Goal: Task Accomplishment & Management: Manage account settings

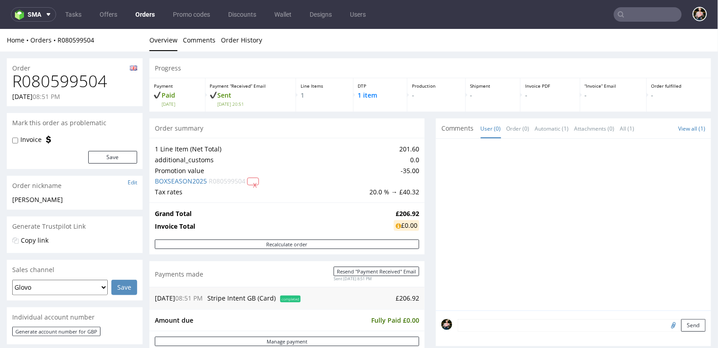
scroll to position [365, 0]
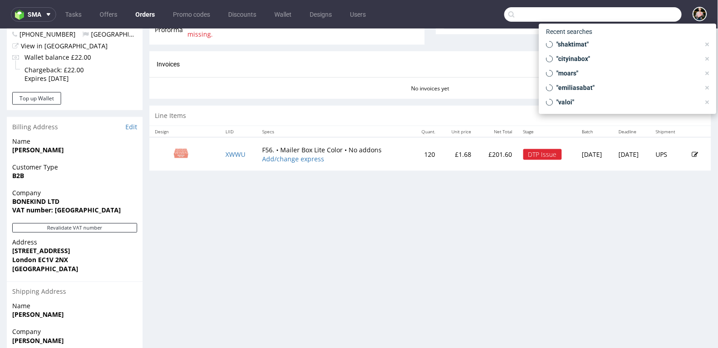
click at [640, 8] on input "text" at bounding box center [592, 14] width 177 height 14
paste input "R620835248"
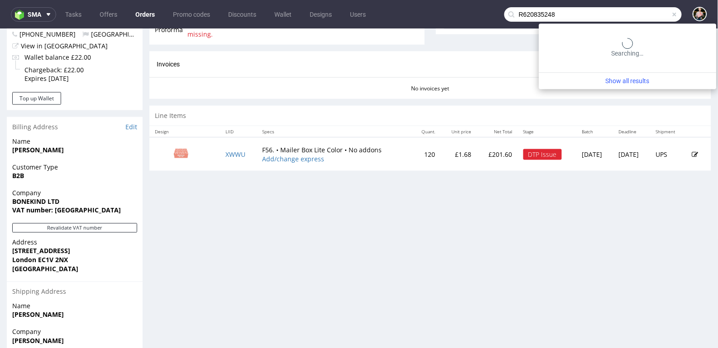
type input "R620835248"
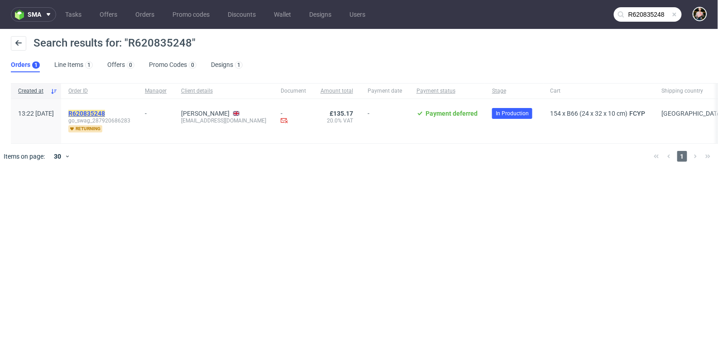
click at [105, 114] on mark "R620835248" at bounding box center [86, 113] width 37 height 7
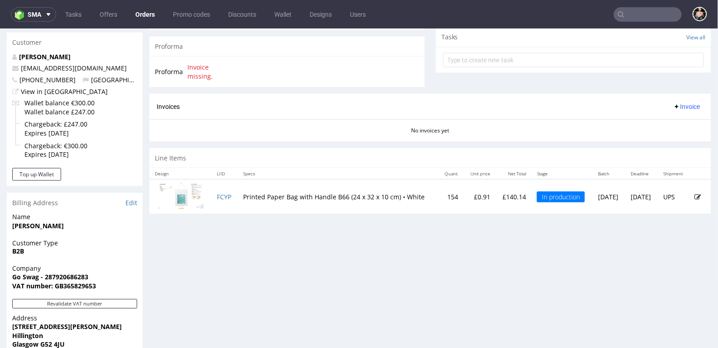
scroll to position [318, 0]
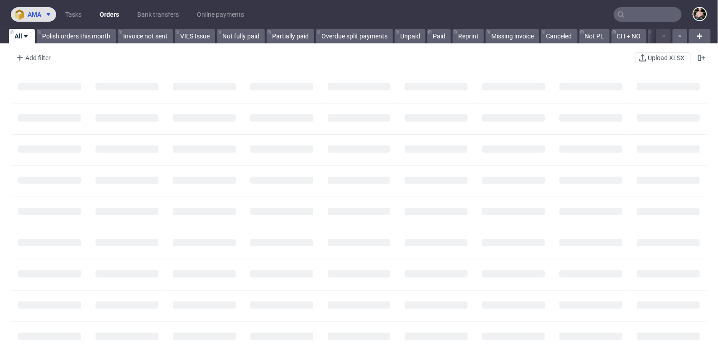
click at [33, 15] on span "ama" at bounding box center [35, 14] width 14 height 6
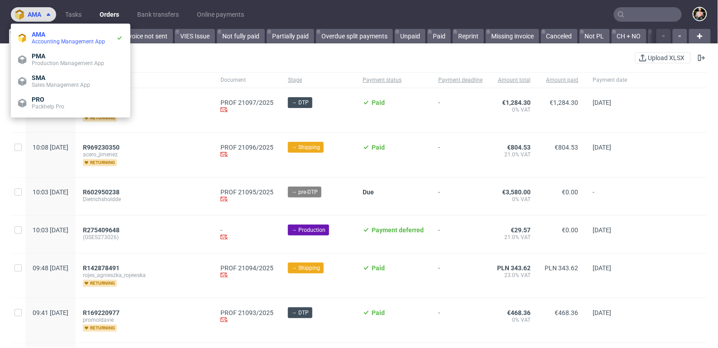
click at [33, 15] on span "ama" at bounding box center [35, 14] width 14 height 6
click at [38, 16] on span "ama" at bounding box center [35, 14] width 14 height 6
click at [110, 4] on nav "ama Tasks Orders Bank transfers Online payments" at bounding box center [359, 14] width 718 height 29
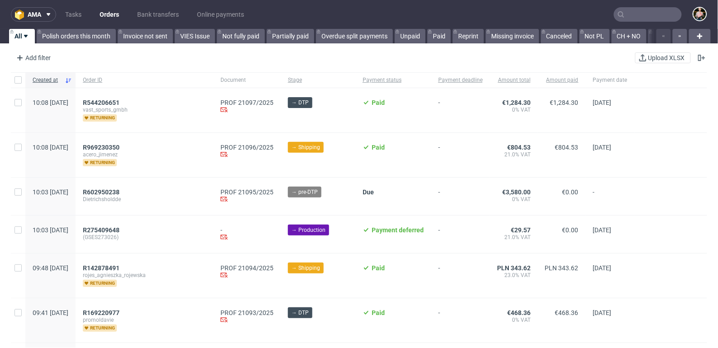
click at [32, 24] on nav "ama Tasks Orders Bank transfers Online payments" at bounding box center [359, 14] width 718 height 29
click at [33, 13] on span "ama" at bounding box center [35, 14] width 14 height 6
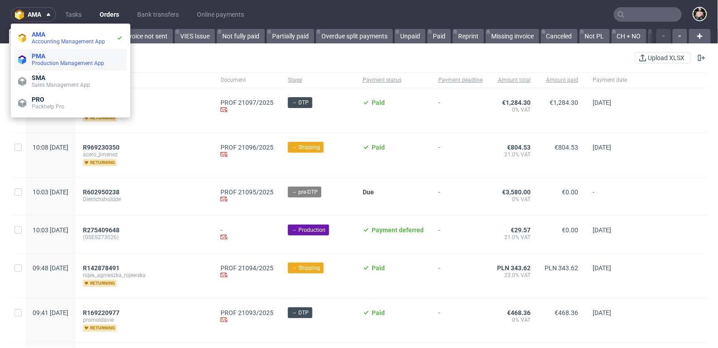
click at [40, 53] on span "PMA" at bounding box center [39, 55] width 14 height 7
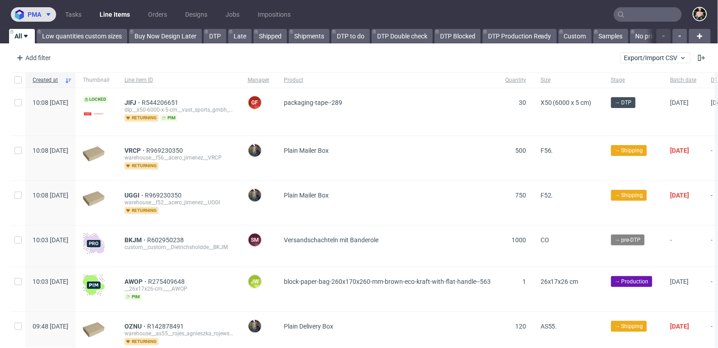
click at [39, 19] on button "pma" at bounding box center [33, 14] width 45 height 14
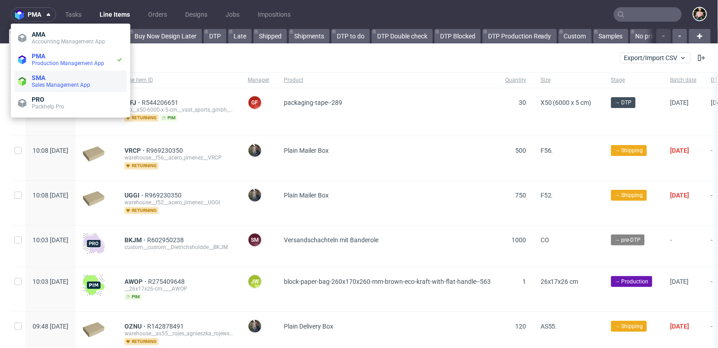
click at [47, 85] on span "Sales Management App" at bounding box center [61, 85] width 58 height 6
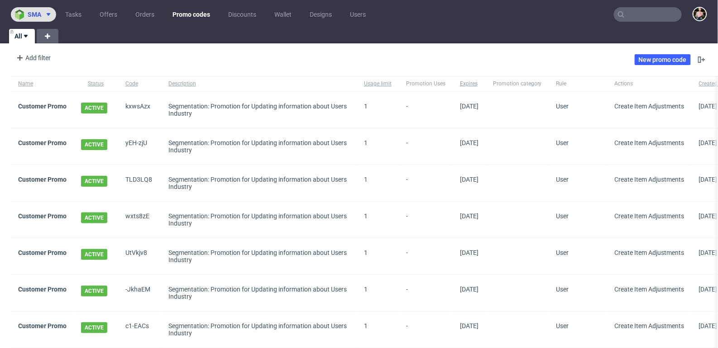
click at [41, 12] on span at bounding box center [46, 14] width 11 height 7
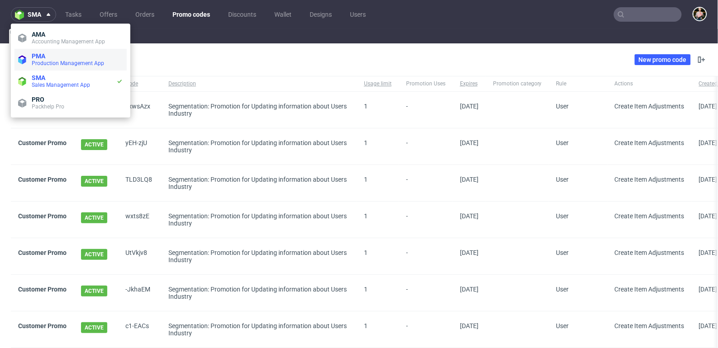
click at [45, 57] on span "PMA" at bounding box center [39, 55] width 14 height 7
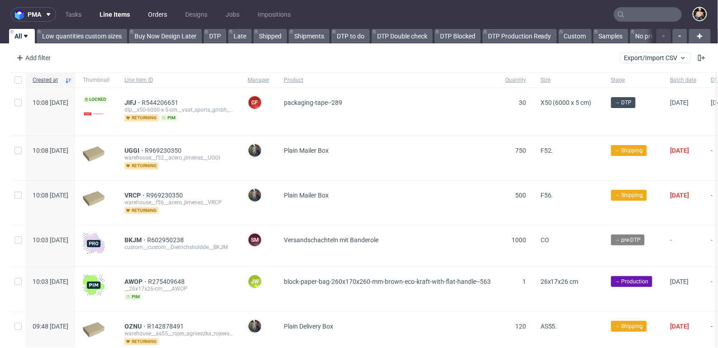
click at [156, 13] on link "Orders" at bounding box center [158, 14] width 30 height 14
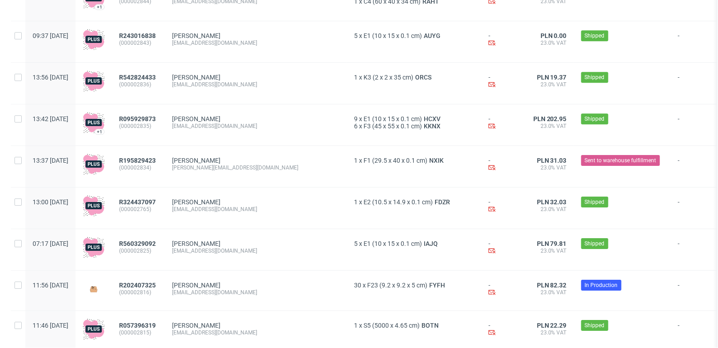
scroll to position [883, 0]
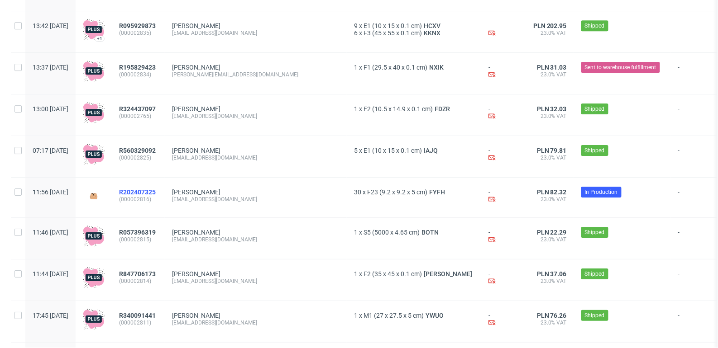
click at [156, 194] on span "R202407325" at bounding box center [137, 192] width 37 height 7
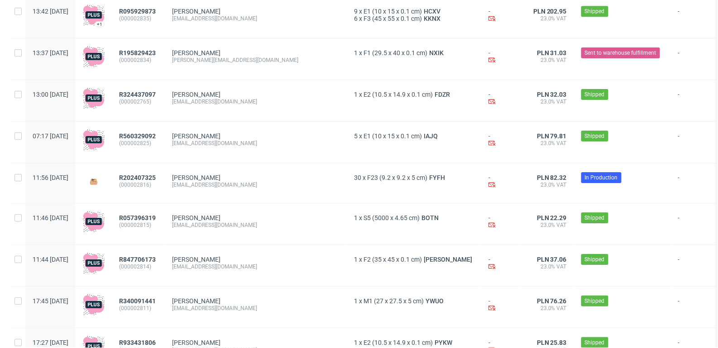
scroll to position [1042, 0]
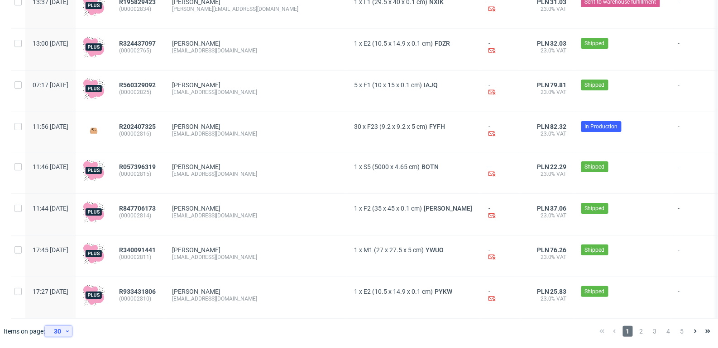
click at [58, 329] on div "30" at bounding box center [56, 331] width 16 height 13
click at [60, 312] on div "300" at bounding box center [61, 311] width 18 height 13
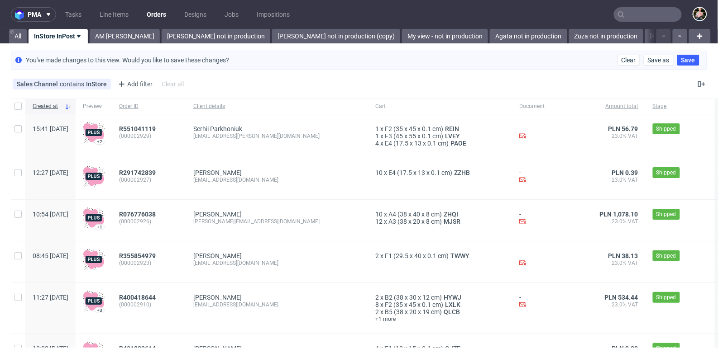
click at [637, 19] on input "text" at bounding box center [648, 14] width 68 height 14
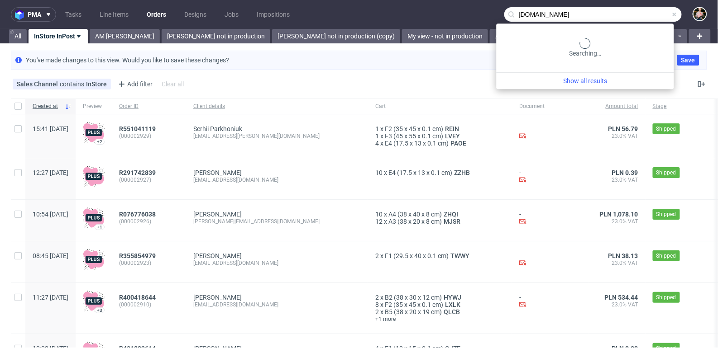
type input "noma.dk"
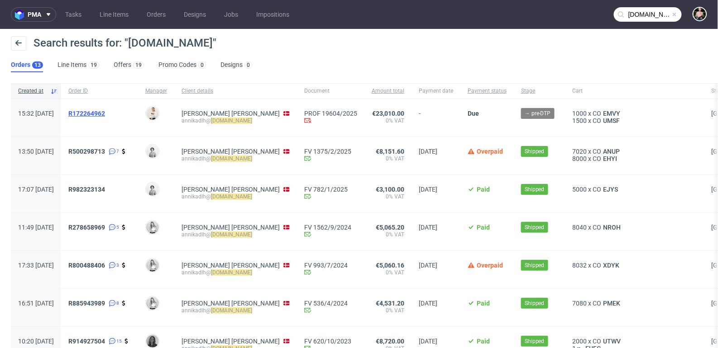
click at [105, 113] on span "R172264962" at bounding box center [86, 113] width 37 height 7
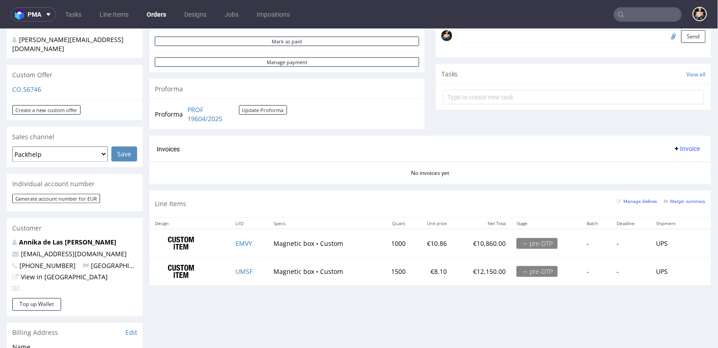
scroll to position [288, 0]
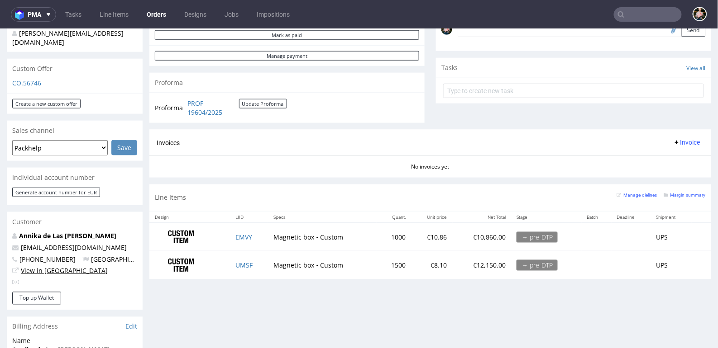
click at [44, 266] on link "View in [GEOGRAPHIC_DATA]" at bounding box center [64, 270] width 87 height 9
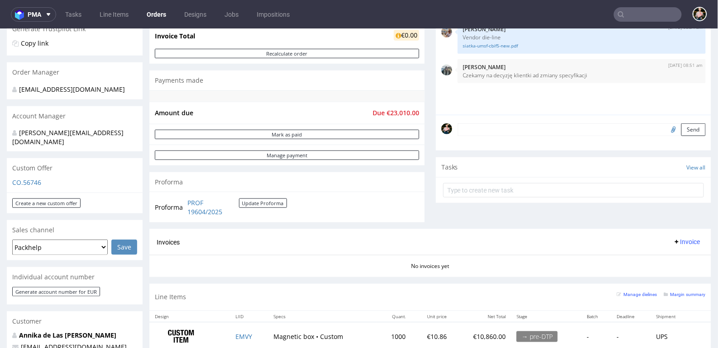
scroll to position [292, 0]
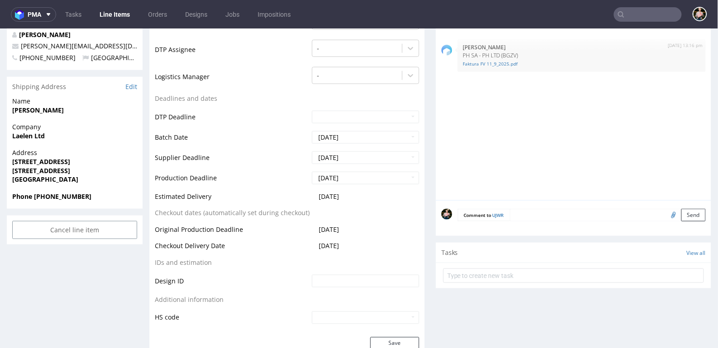
scroll to position [266, 0]
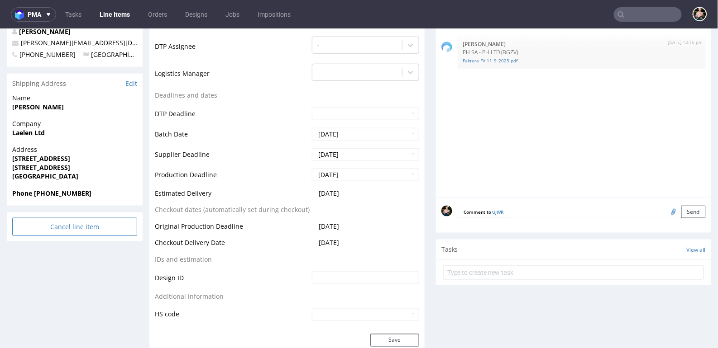
click at [63, 228] on input "Cancel line item" at bounding box center [74, 227] width 125 height 18
click at [63, 203] on link "Yes" at bounding box center [61, 202] width 26 height 14
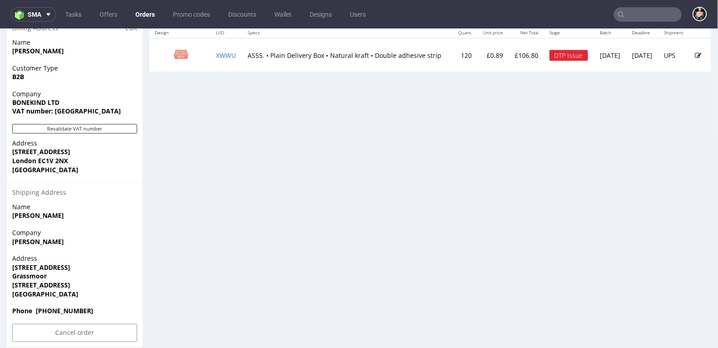
scroll to position [474, 0]
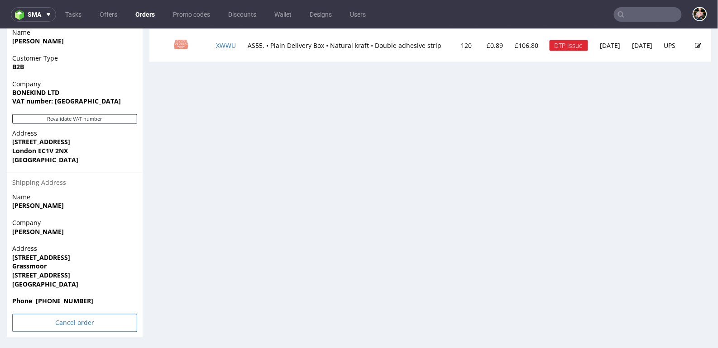
click at [58, 326] on input "Cancel order" at bounding box center [74, 323] width 125 height 18
click at [57, 298] on icon at bounding box center [55, 298] width 5 height 6
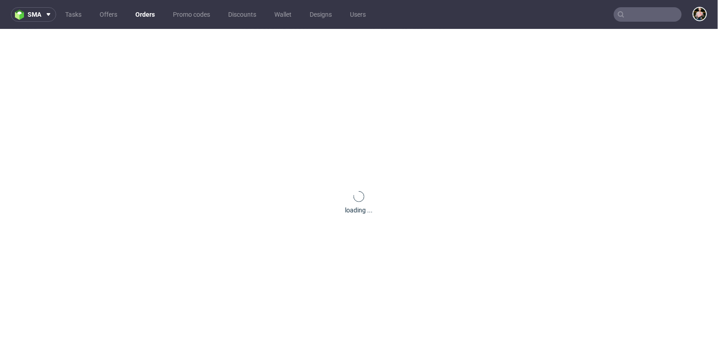
scroll to position [0, 0]
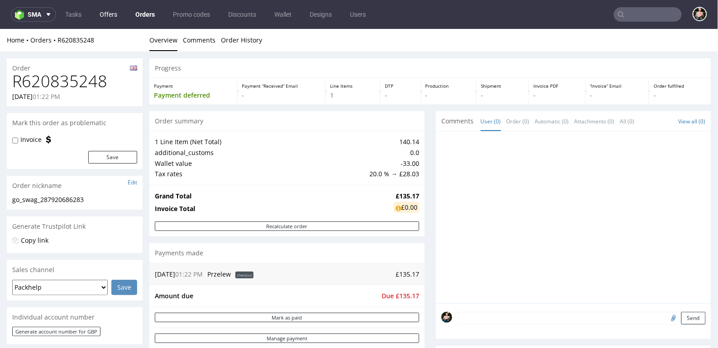
scroll to position [318, 0]
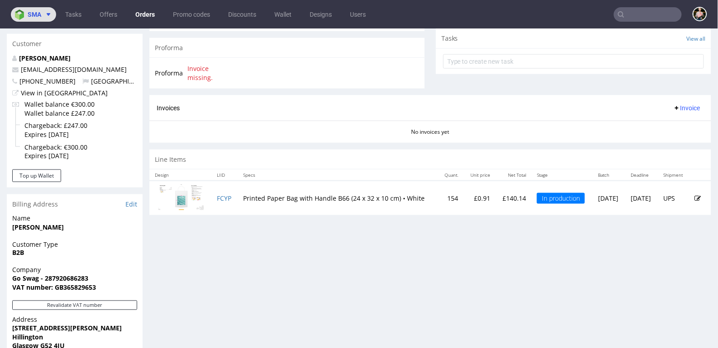
click at [32, 17] on span "sma" at bounding box center [35, 14] width 14 height 6
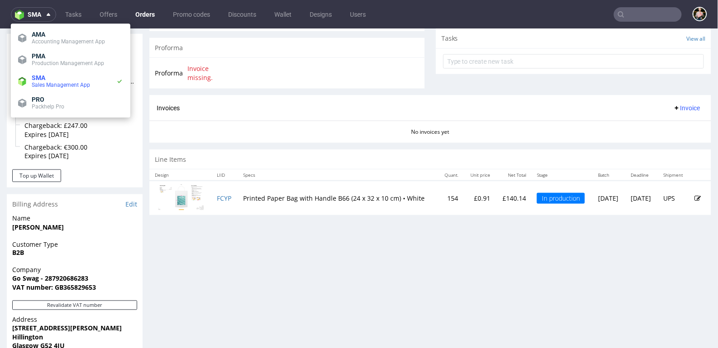
click at [87, 13] on ul "Tasks Offers Orders Promo codes Discounts Wallet Designs Users" at bounding box center [215, 14] width 319 height 14
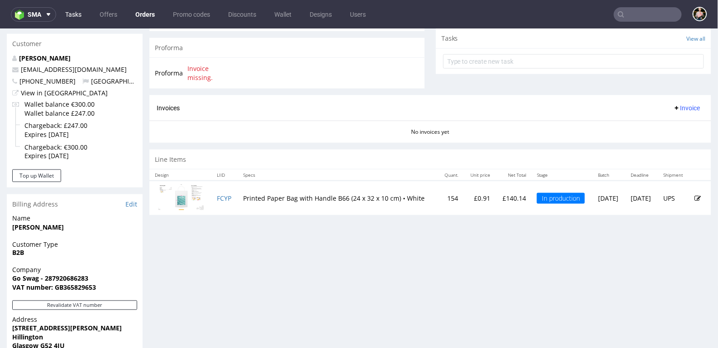
click at [76, 13] on link "Tasks" at bounding box center [73, 14] width 27 height 14
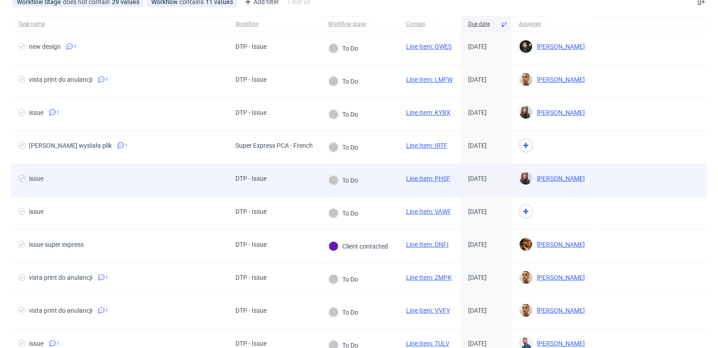
scroll to position [59, 0]
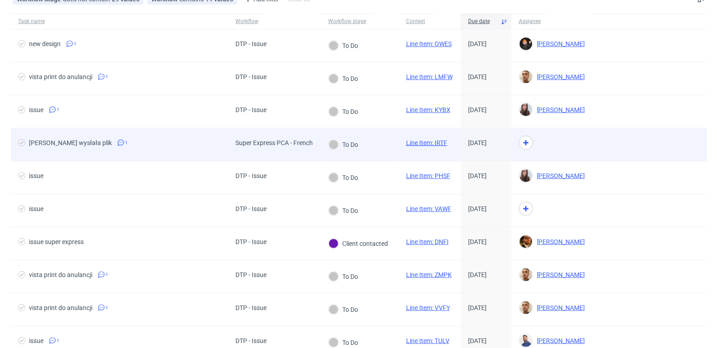
click at [435, 141] on link "Line Item: IRTF" at bounding box center [426, 142] width 41 height 7
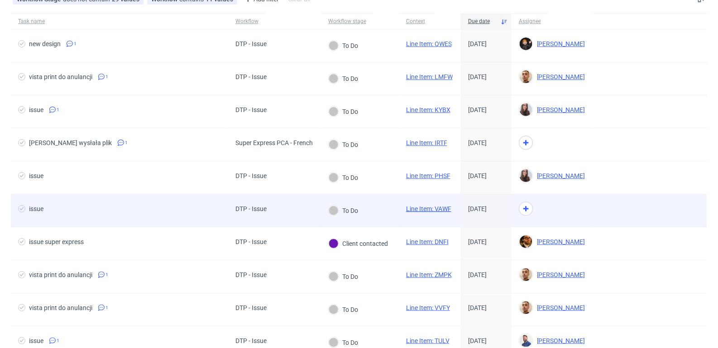
click at [438, 207] on link "Line Item: VAWF" at bounding box center [428, 208] width 45 height 7
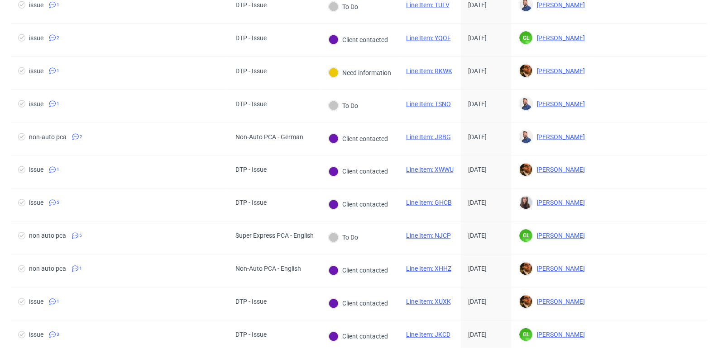
scroll to position [396, 0]
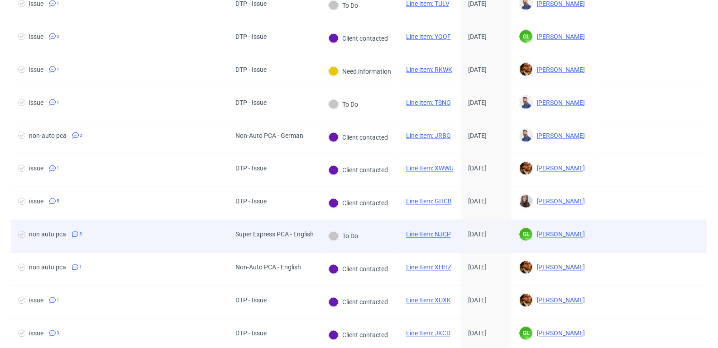
click at [431, 231] on link "Line Item: NJCP" at bounding box center [428, 234] width 45 height 7
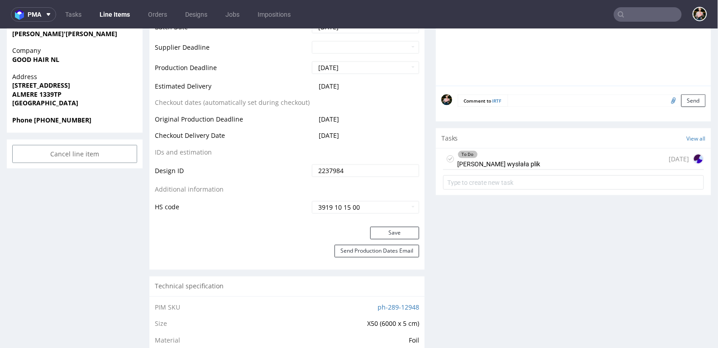
scroll to position [374, 0]
click at [532, 157] on div "To Do Klientka wysłała plik 1 day ago" at bounding box center [573, 158] width 261 height 21
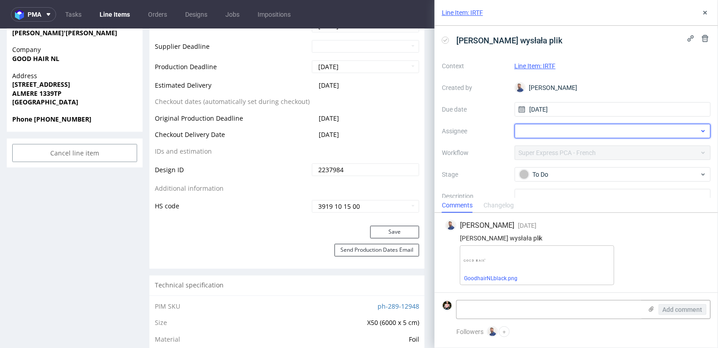
click at [529, 134] on div at bounding box center [612, 131] width 196 height 14
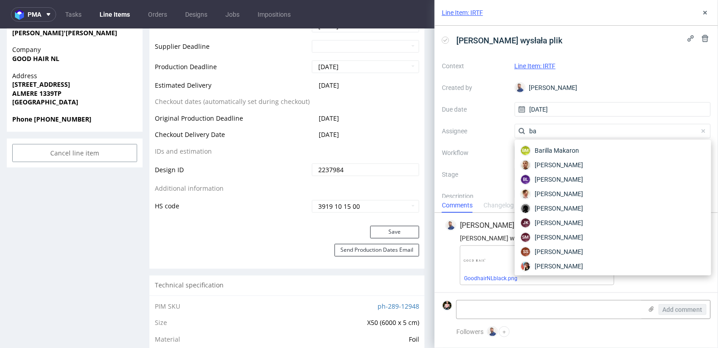
type input "b"
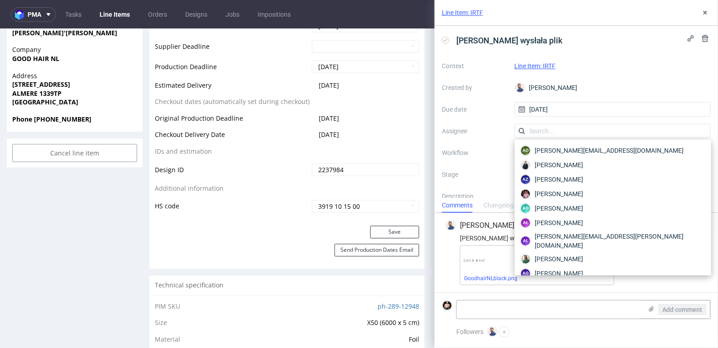
click at [396, 132] on td "2025-10-28" at bounding box center [365, 137] width 110 height 17
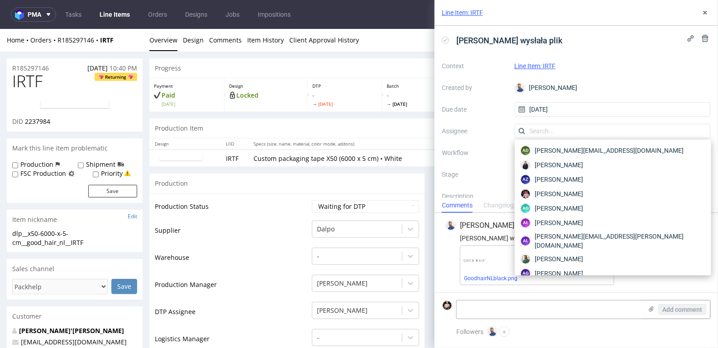
click at [712, 11] on div "Line Item: IRTF" at bounding box center [575, 13] width 283 height 26
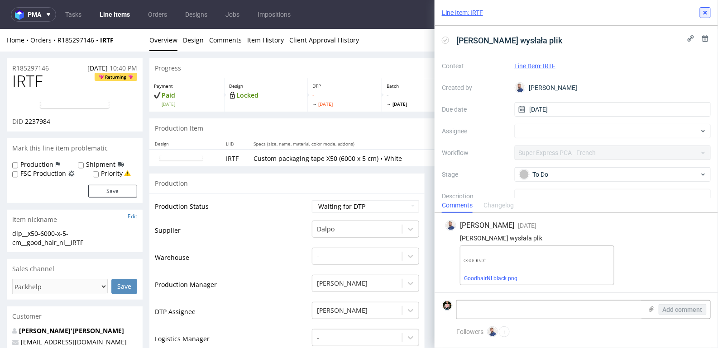
click at [702, 11] on icon at bounding box center [704, 12] width 7 height 7
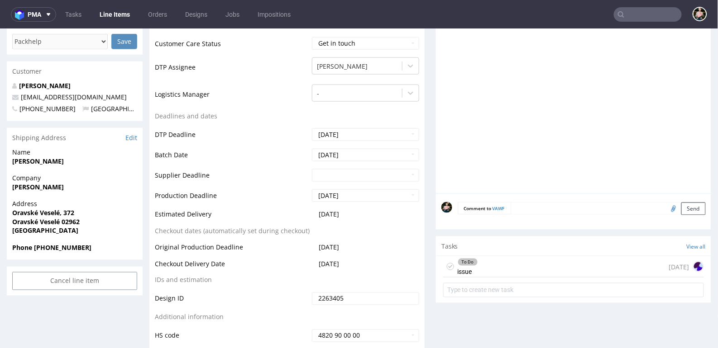
scroll to position [289, 0]
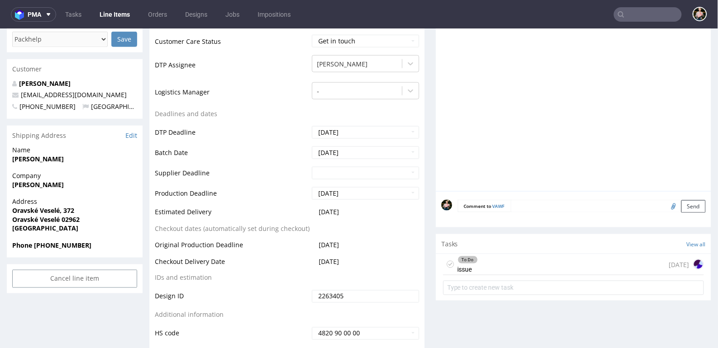
click at [523, 256] on div "To Do issue [DATE]" at bounding box center [573, 264] width 261 height 21
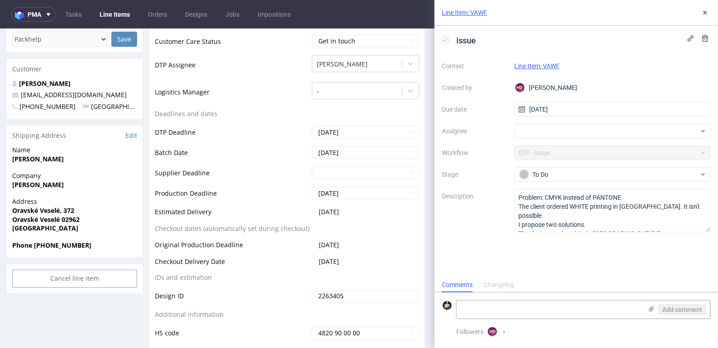
scroll to position [7, 0]
click at [563, 130] on div at bounding box center [612, 131] width 196 height 14
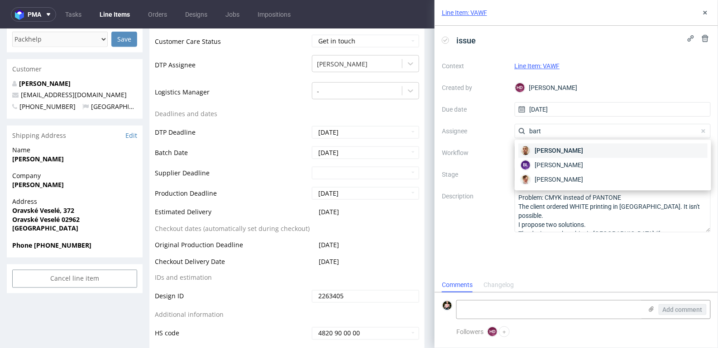
type input "bart"
click at [562, 145] on div "[PERSON_NAME]" at bounding box center [612, 150] width 189 height 14
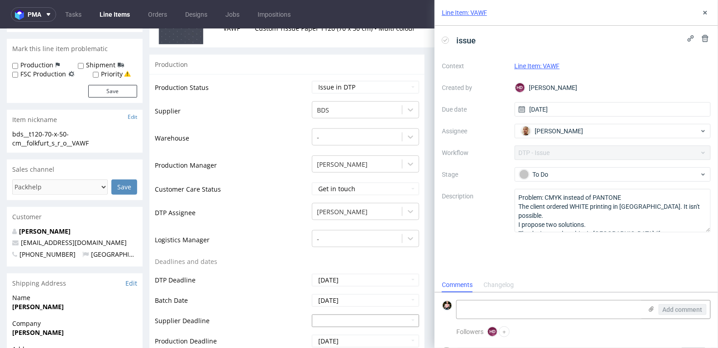
scroll to position [0, 0]
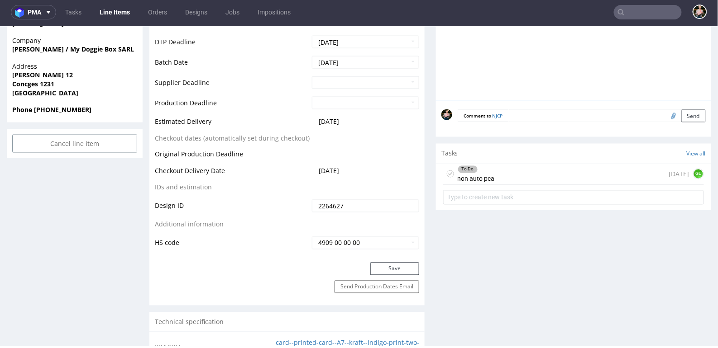
scroll to position [415, 0]
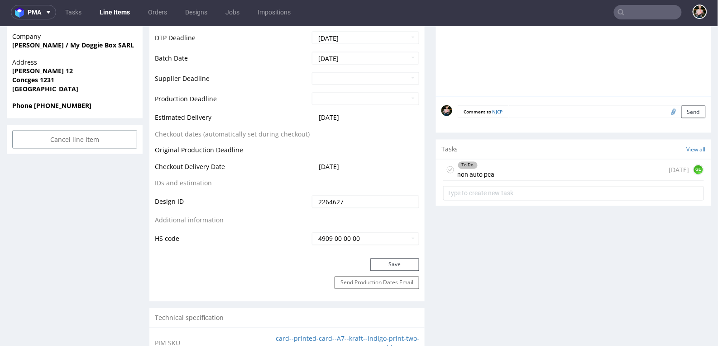
click at [553, 162] on div "To Do non auto pca 3 days ago GL" at bounding box center [573, 169] width 261 height 21
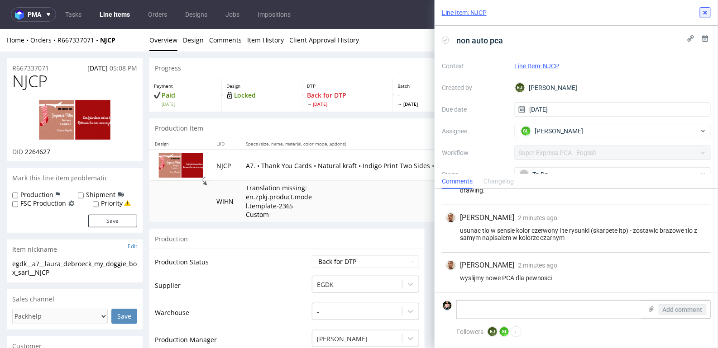
click at [705, 14] on icon at bounding box center [704, 12] width 7 height 7
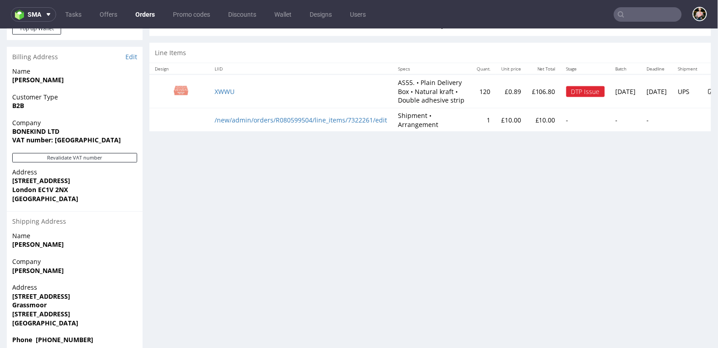
scroll to position [474, 0]
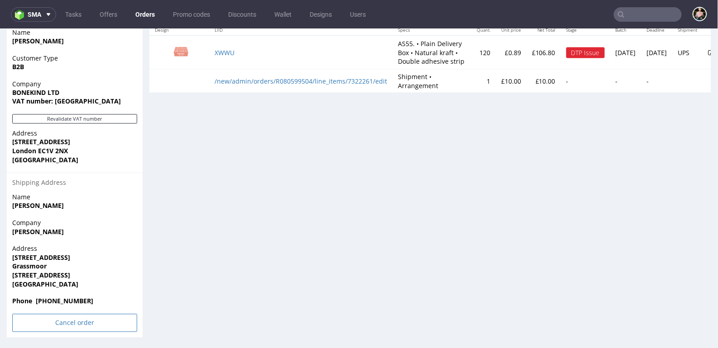
click at [62, 320] on input "Cancel order" at bounding box center [74, 323] width 125 height 18
click at [60, 298] on link "Yes" at bounding box center [61, 299] width 26 height 14
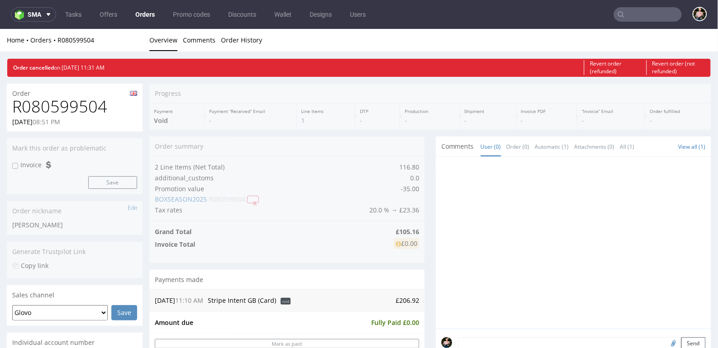
scroll to position [0, 0]
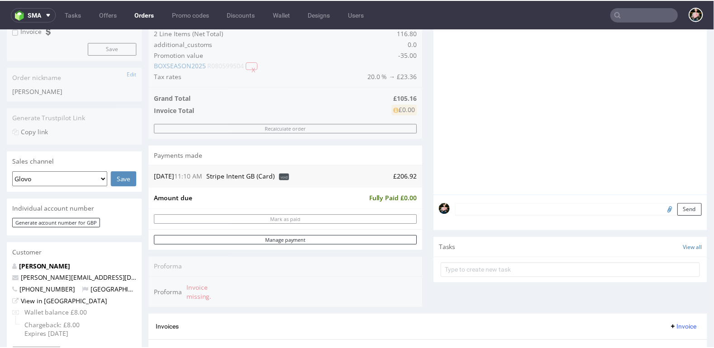
scroll to position [134, 0]
